Goal: Subscribe to service/newsletter

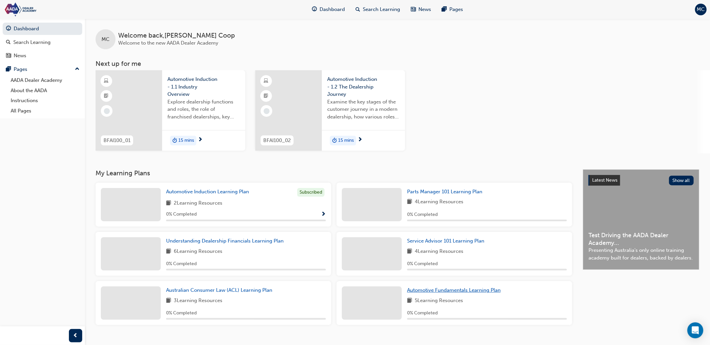
click at [443, 290] on span "Automotive Fundamentals Learning Plan" at bounding box center [454, 290] width 94 height 6
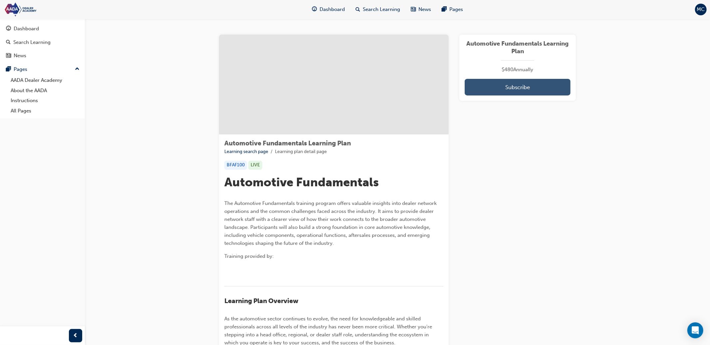
drag, startPoint x: 537, startPoint y: 85, endPoint x: 530, endPoint y: 88, distance: 7.8
click at [537, 85] on button "Subscribe" at bounding box center [518, 87] width 106 height 17
click at [534, 89] on button "Subscribe" at bounding box center [518, 87] width 106 height 17
